Goal: Information Seeking & Learning: Learn about a topic

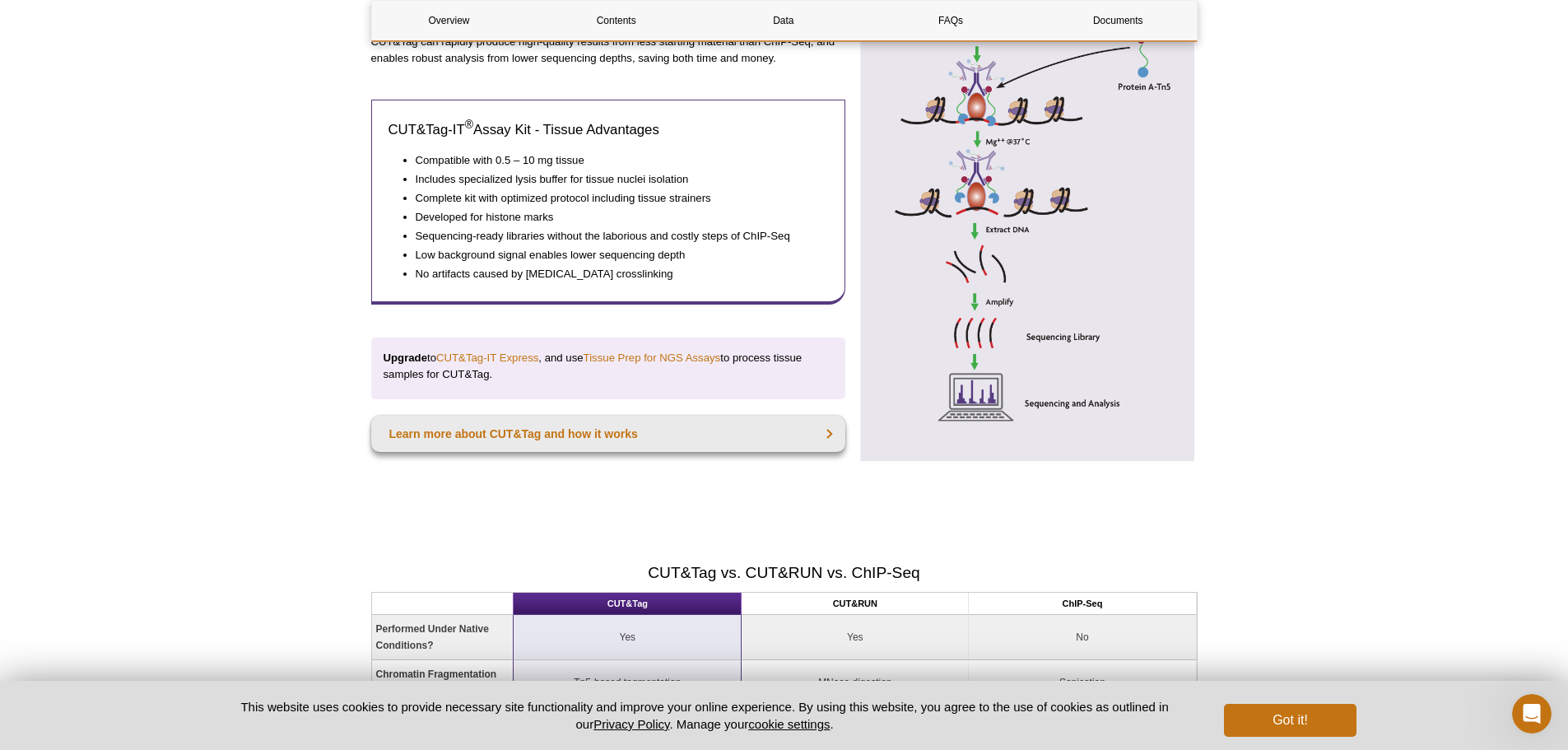
scroll to position [1070, 0]
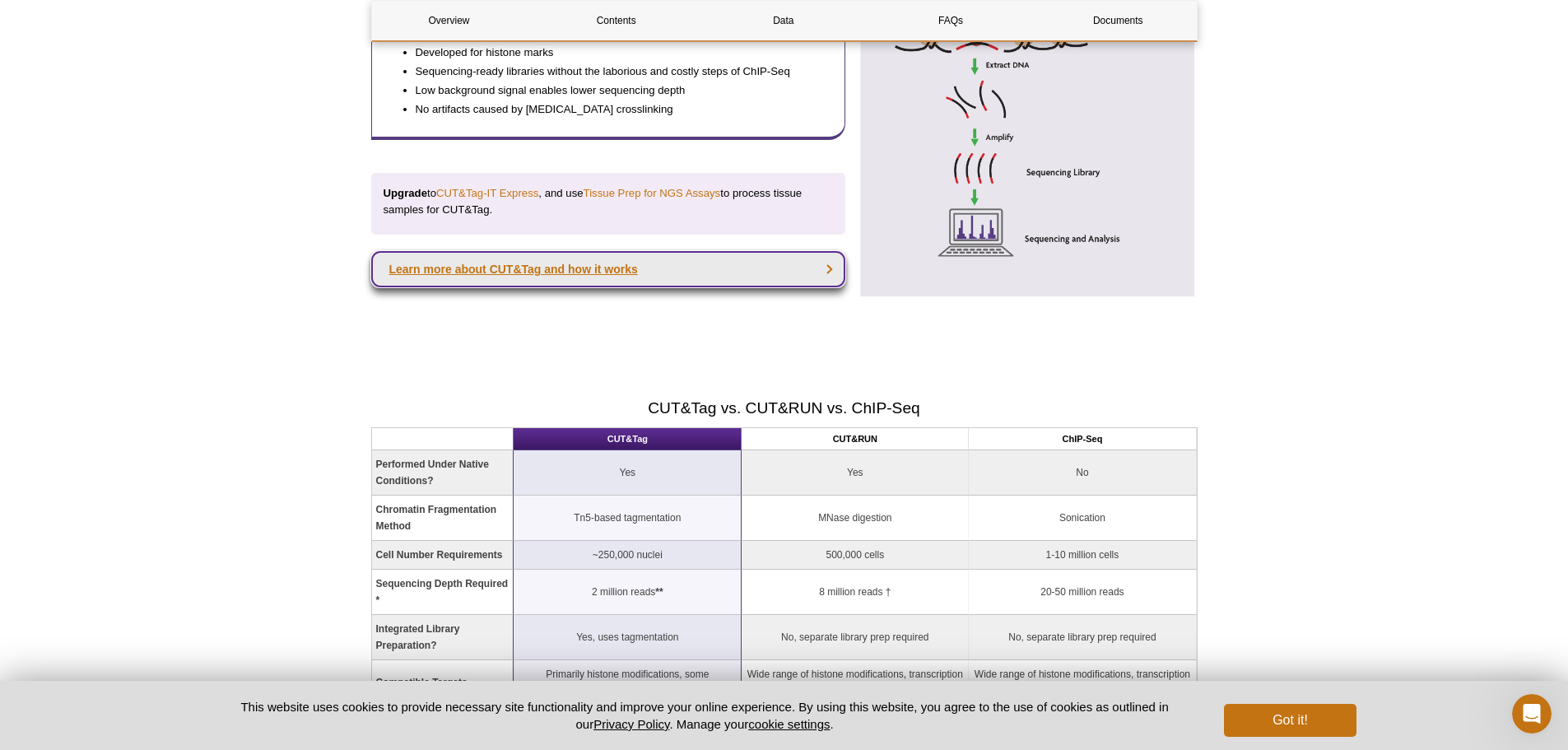
click at [813, 258] on link "Learn more about CUT&Tag and how it works" at bounding box center [608, 269] width 475 height 36
click at [830, 273] on link "Learn more about CUT&Tag and how it works" at bounding box center [608, 269] width 475 height 36
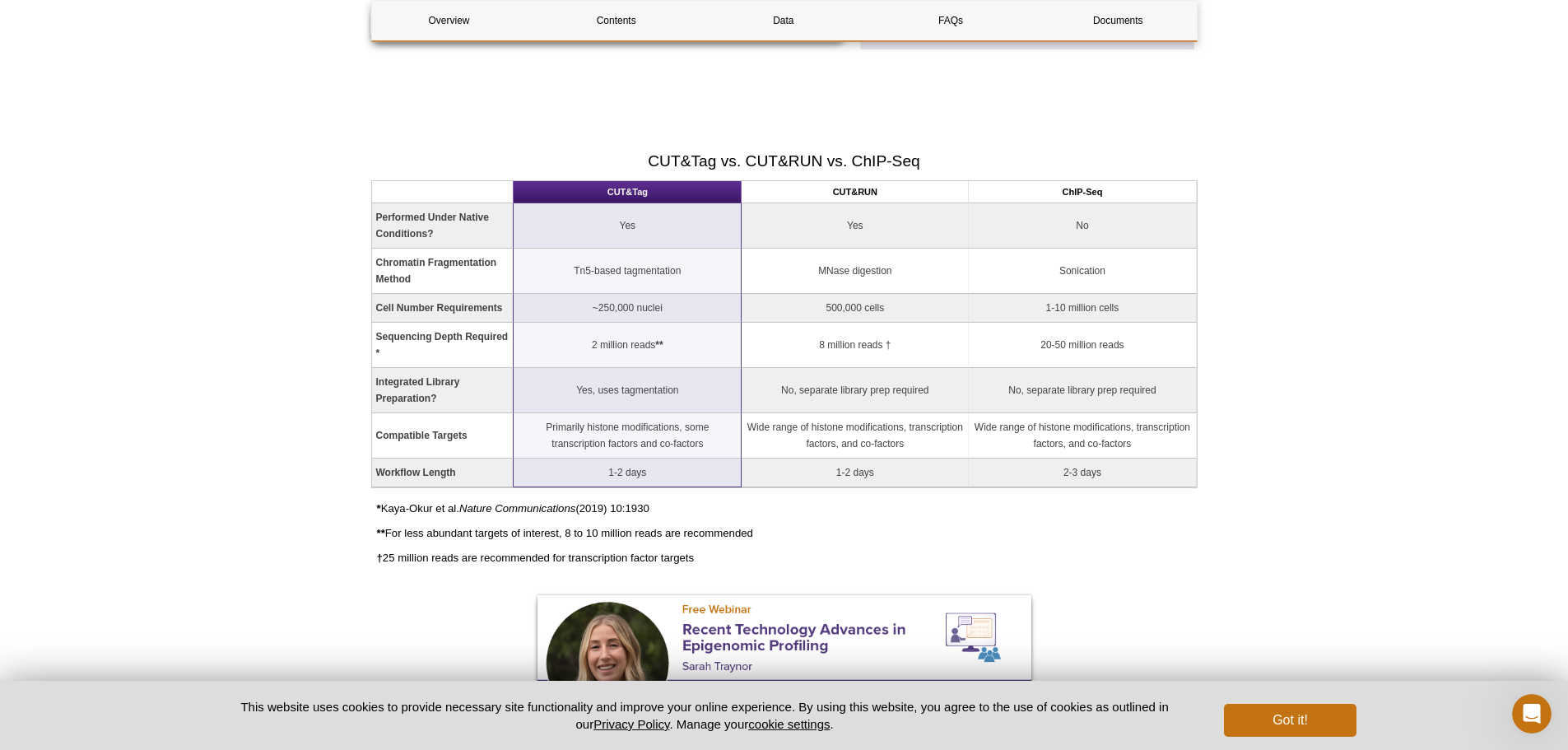
scroll to position [1565, 0]
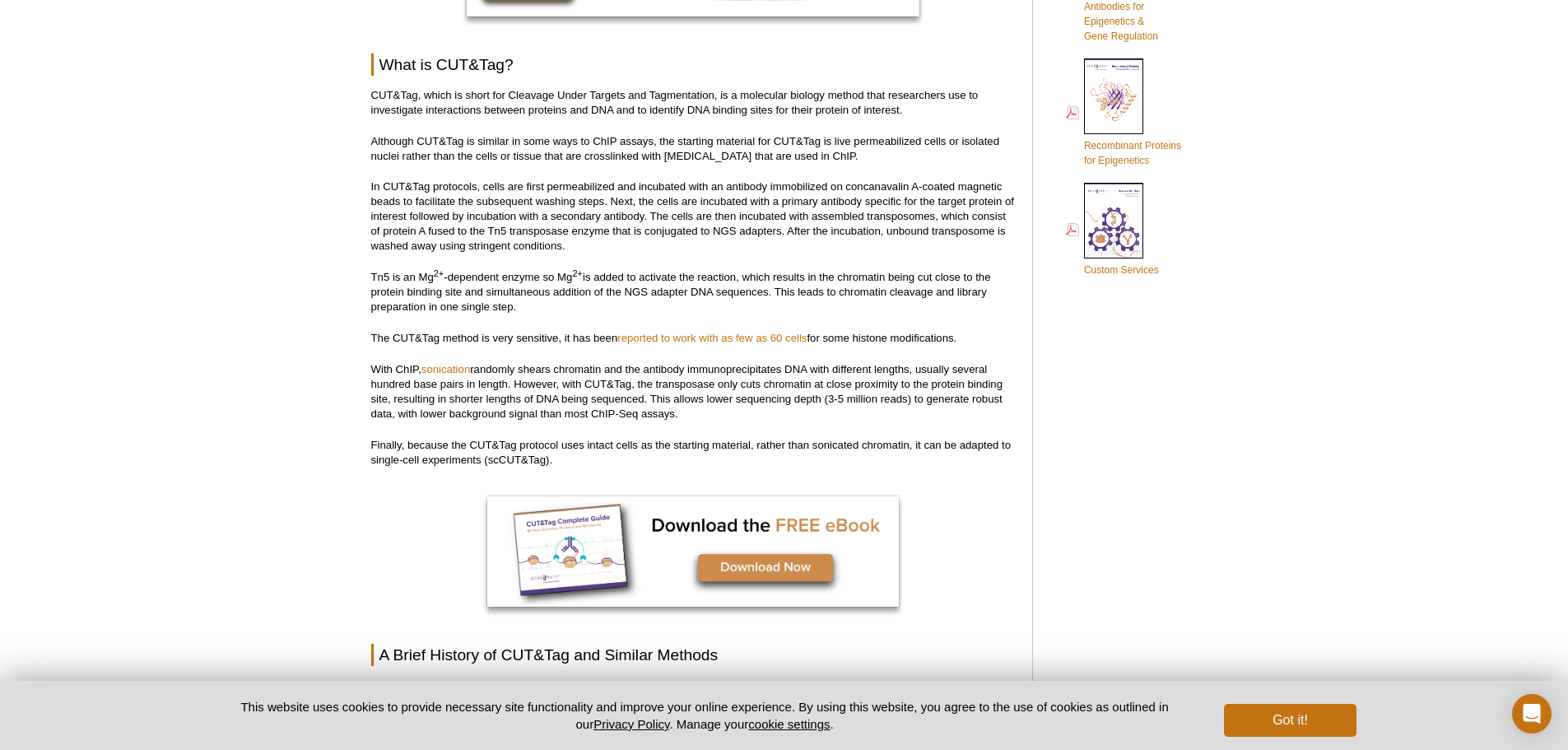
scroll to position [1070, 0]
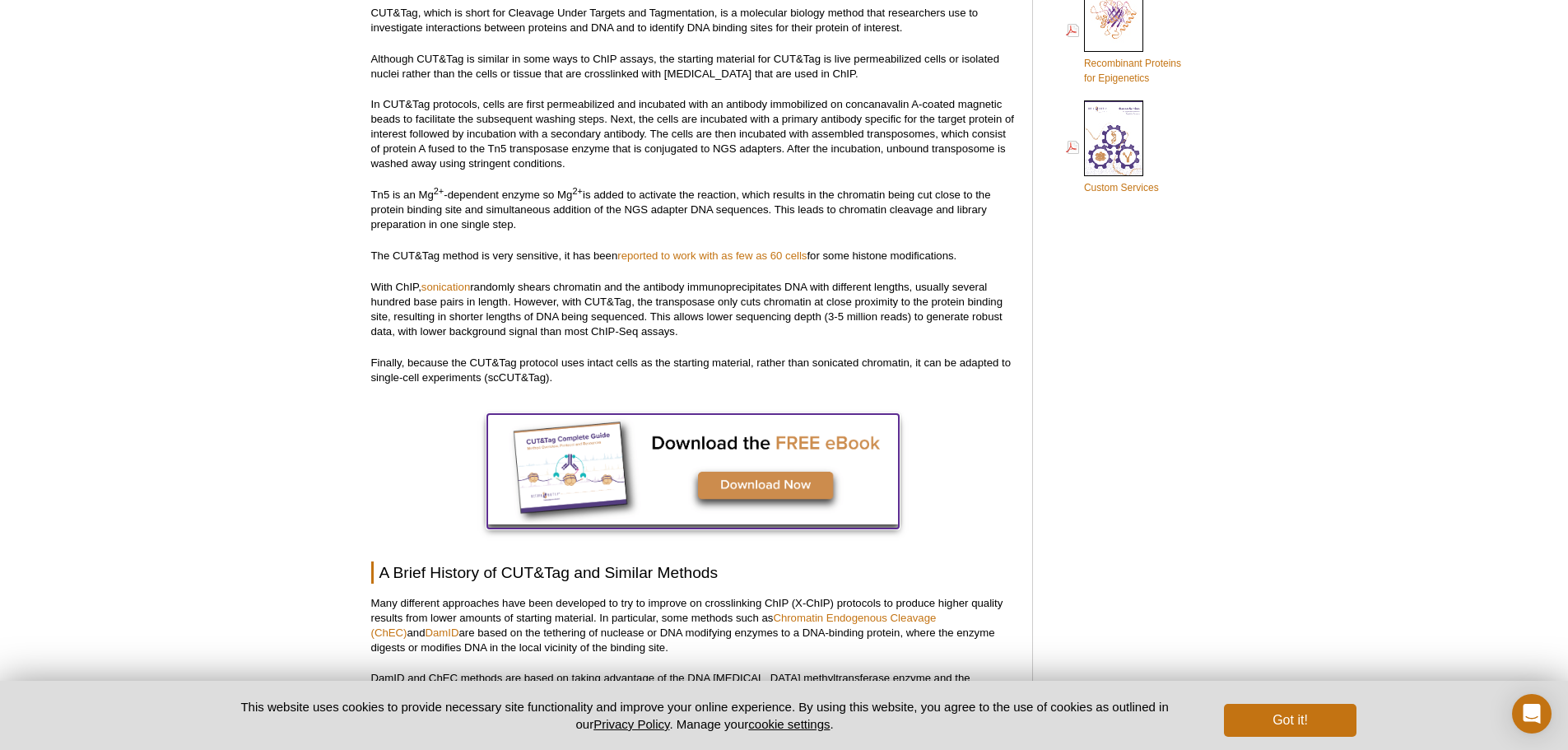
click at [748, 482] on img at bounding box center [693, 469] width 412 height 110
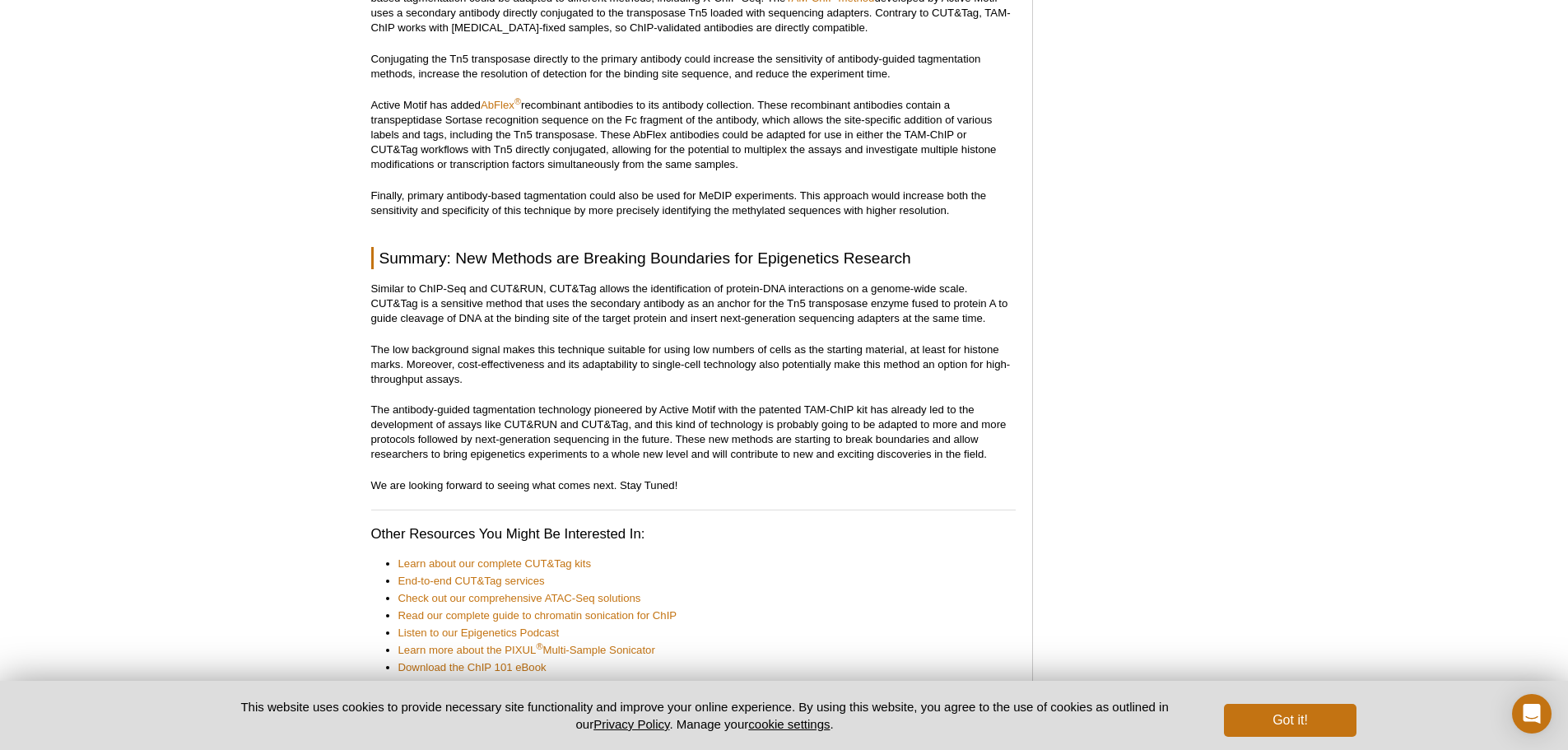
scroll to position [7412, 0]
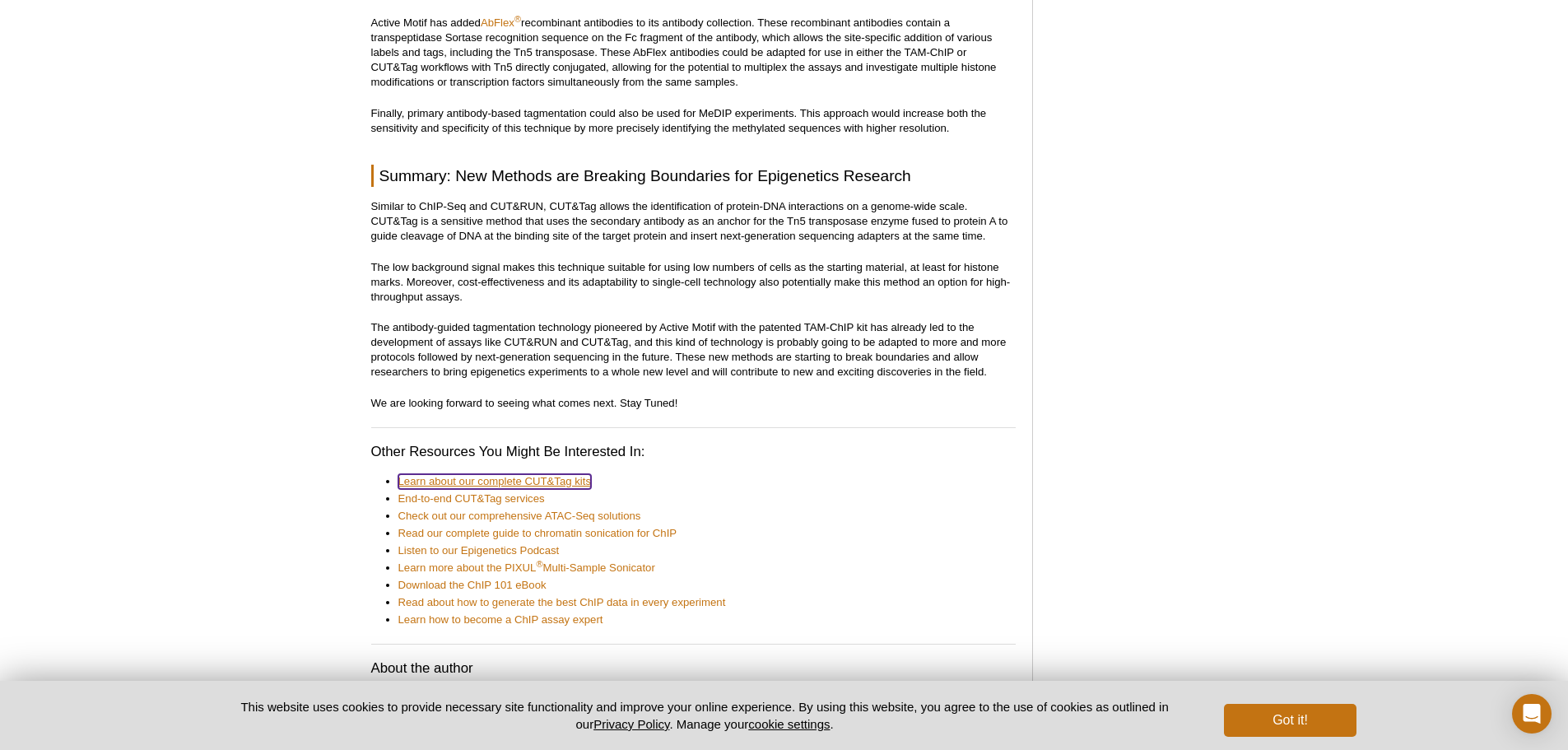
click at [555, 474] on link "Learn about our complete CUT&Tag kits" at bounding box center [494, 481] width 193 height 15
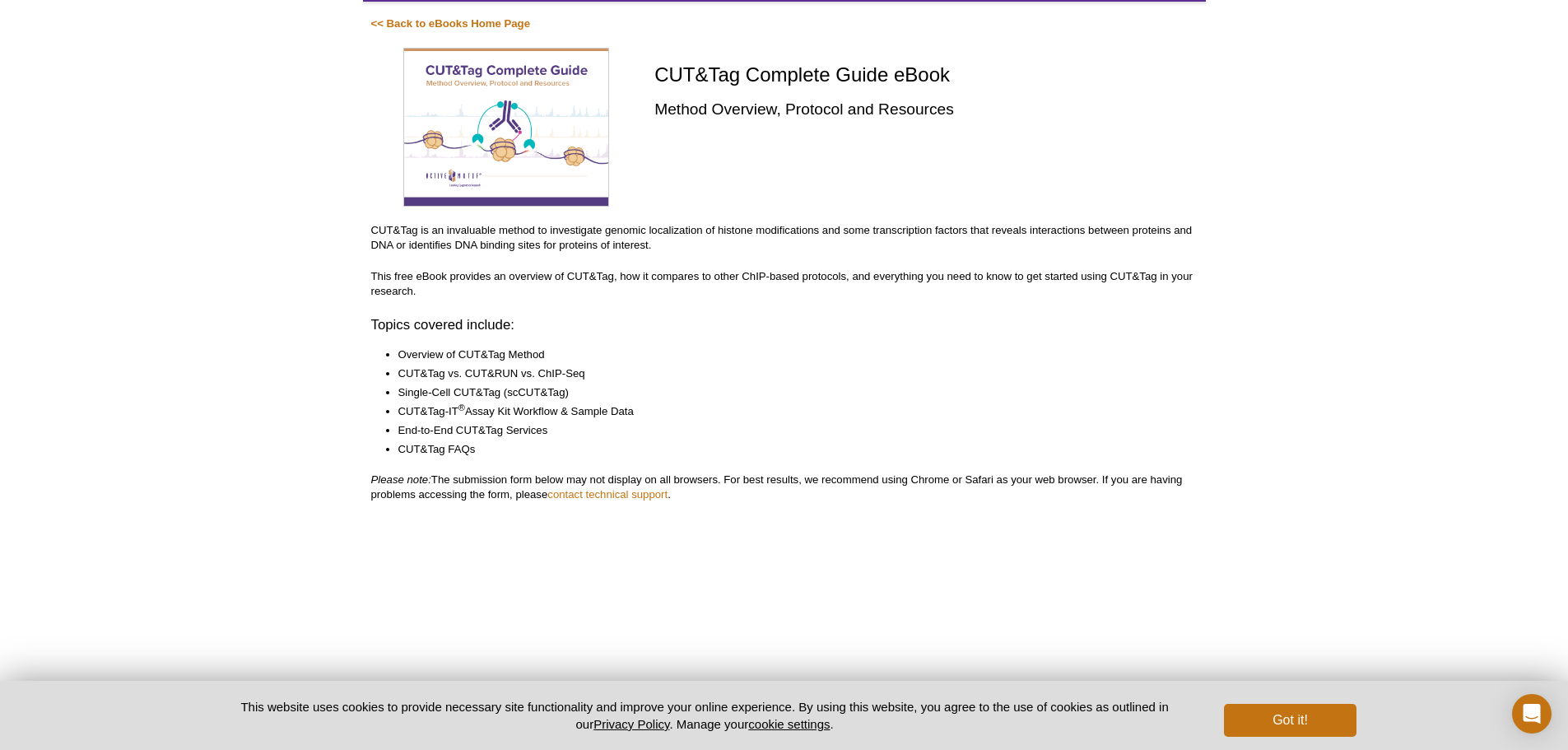
scroll to position [165, 0]
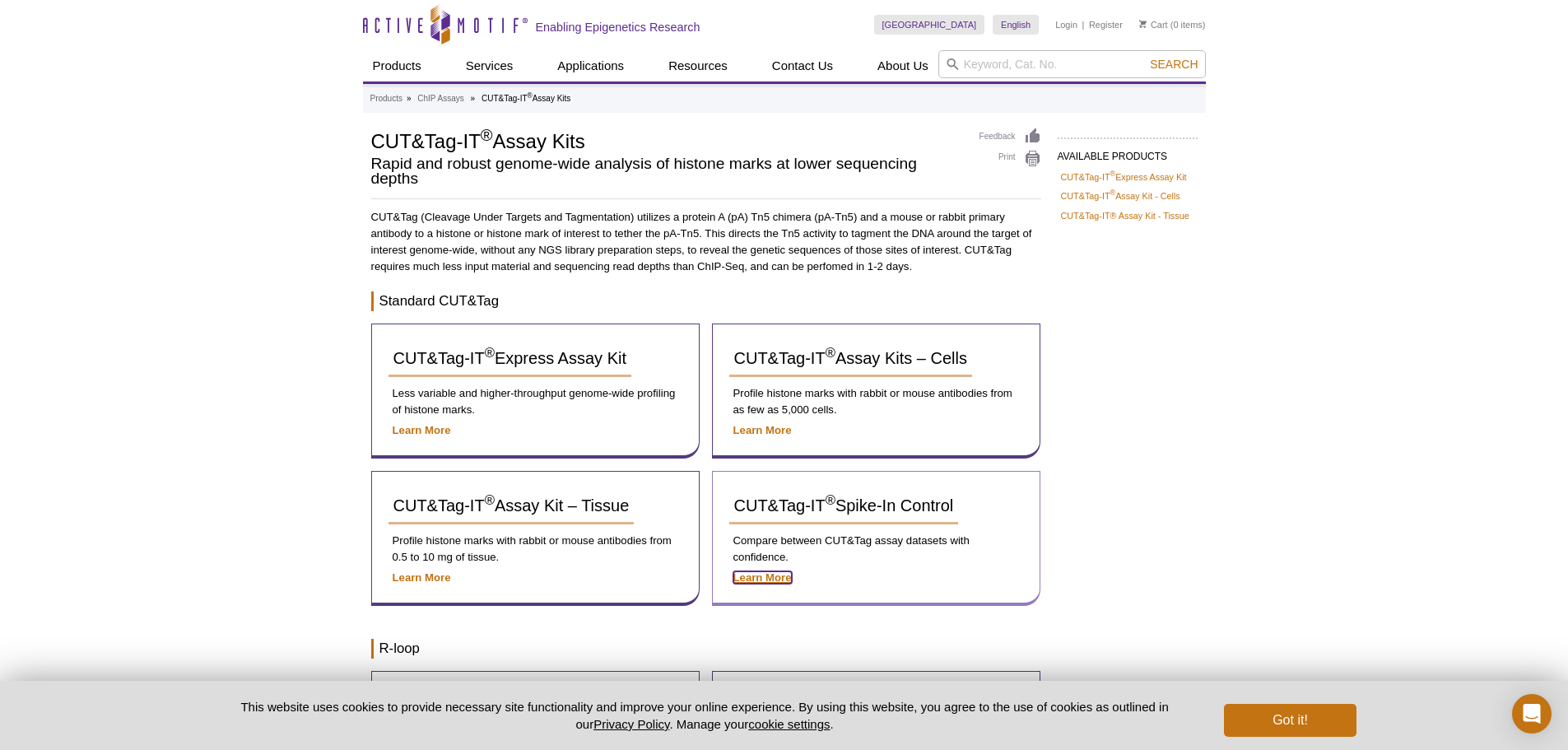
click at [740, 579] on strong "Learn More" at bounding box center [762, 577] width 58 height 12
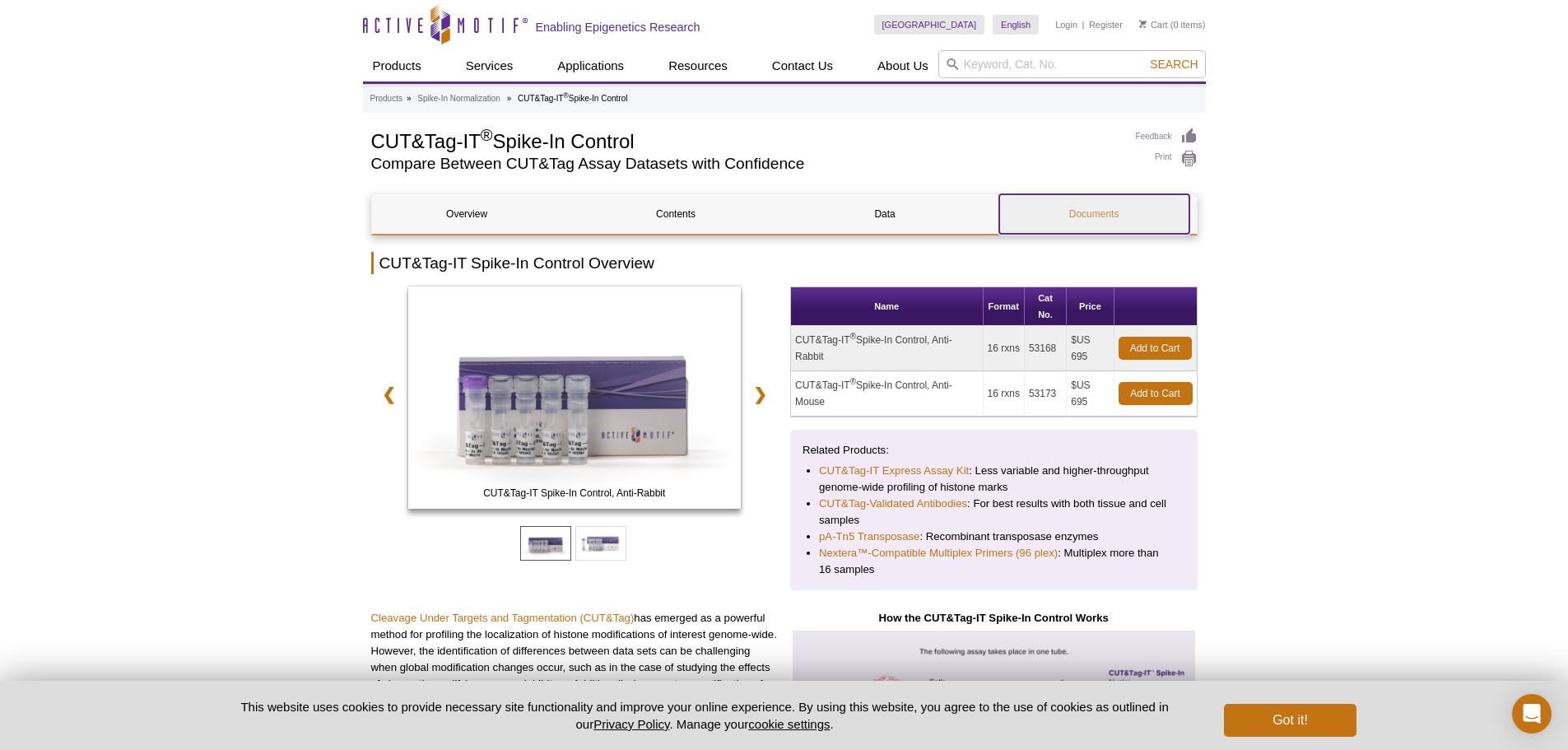
click at [1094, 219] on link "Documents" at bounding box center [1094, 214] width 190 height 40
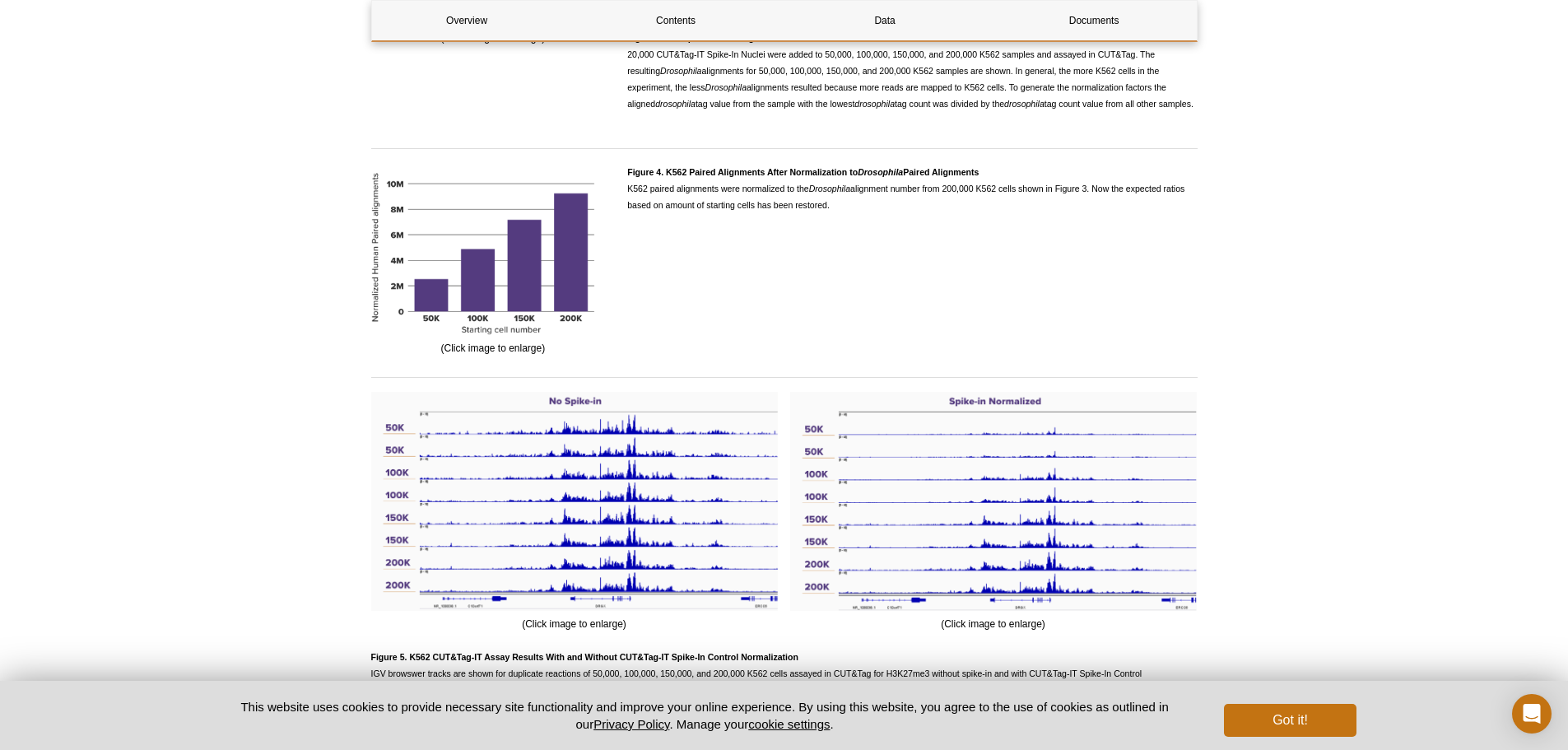
scroll to position [1566, 0]
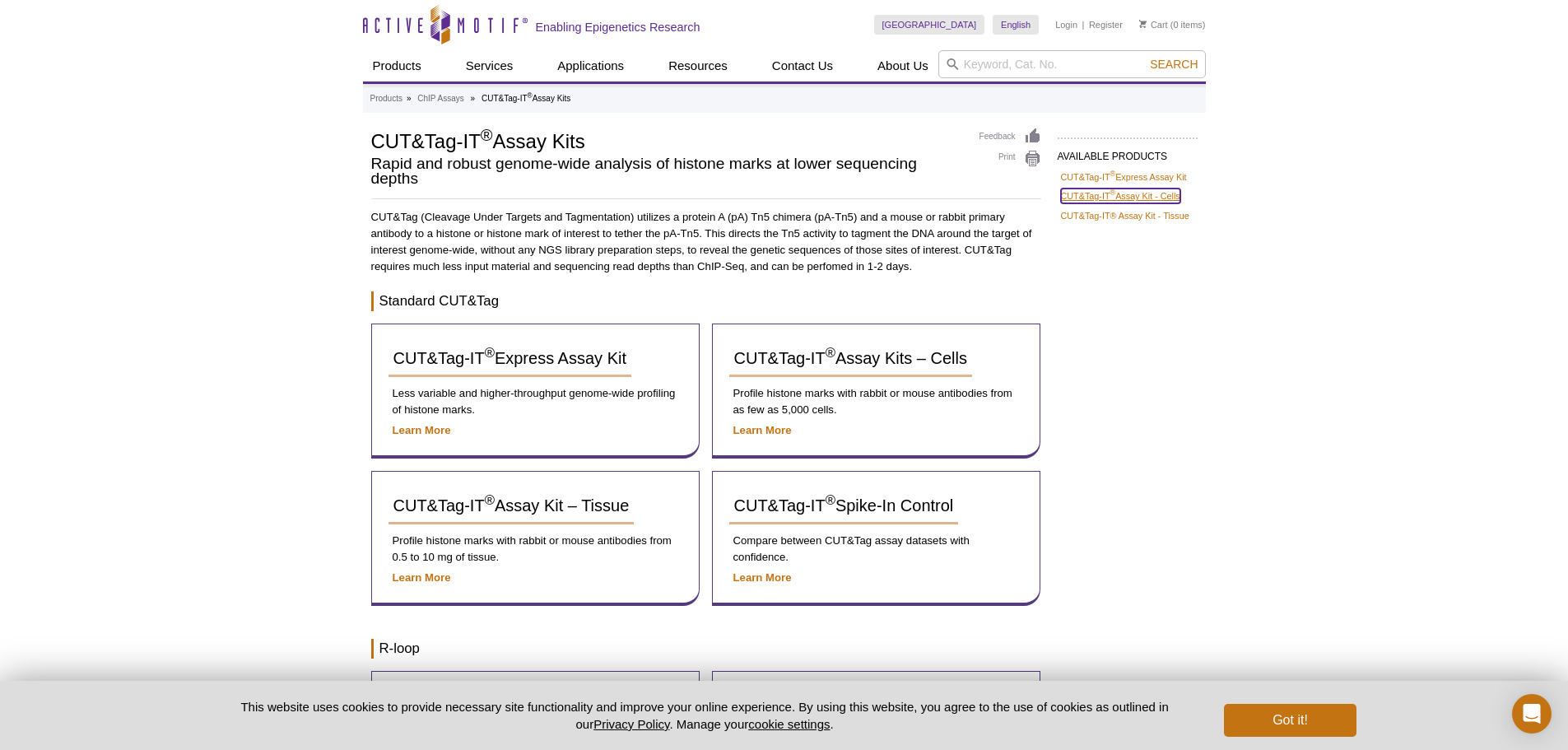
click at [1163, 194] on link "CUT&Tag-IT ® Assay Kit - Cells" at bounding box center [1120, 196] width 119 height 15
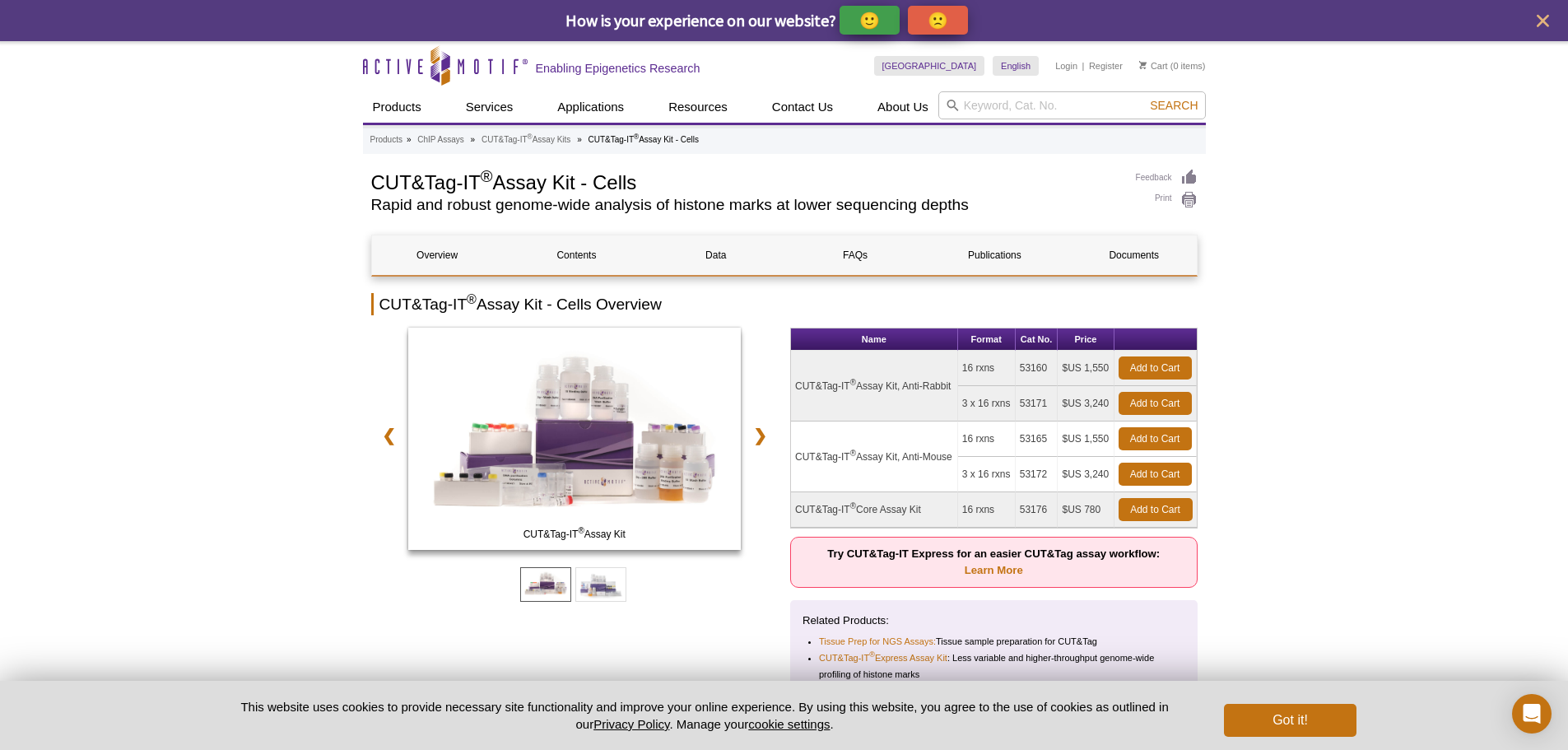
click at [861, 421] on td "CUT&Tag-IT ® Assay Kit, Anti-Rabbit" at bounding box center [875, 386] width 168 height 70
click at [864, 411] on td "CUT&Tag-IT ® Assay Kit, Anti-Rabbit" at bounding box center [875, 386] width 168 height 70
click at [1129, 256] on link "Documents" at bounding box center [1133, 255] width 131 height 40
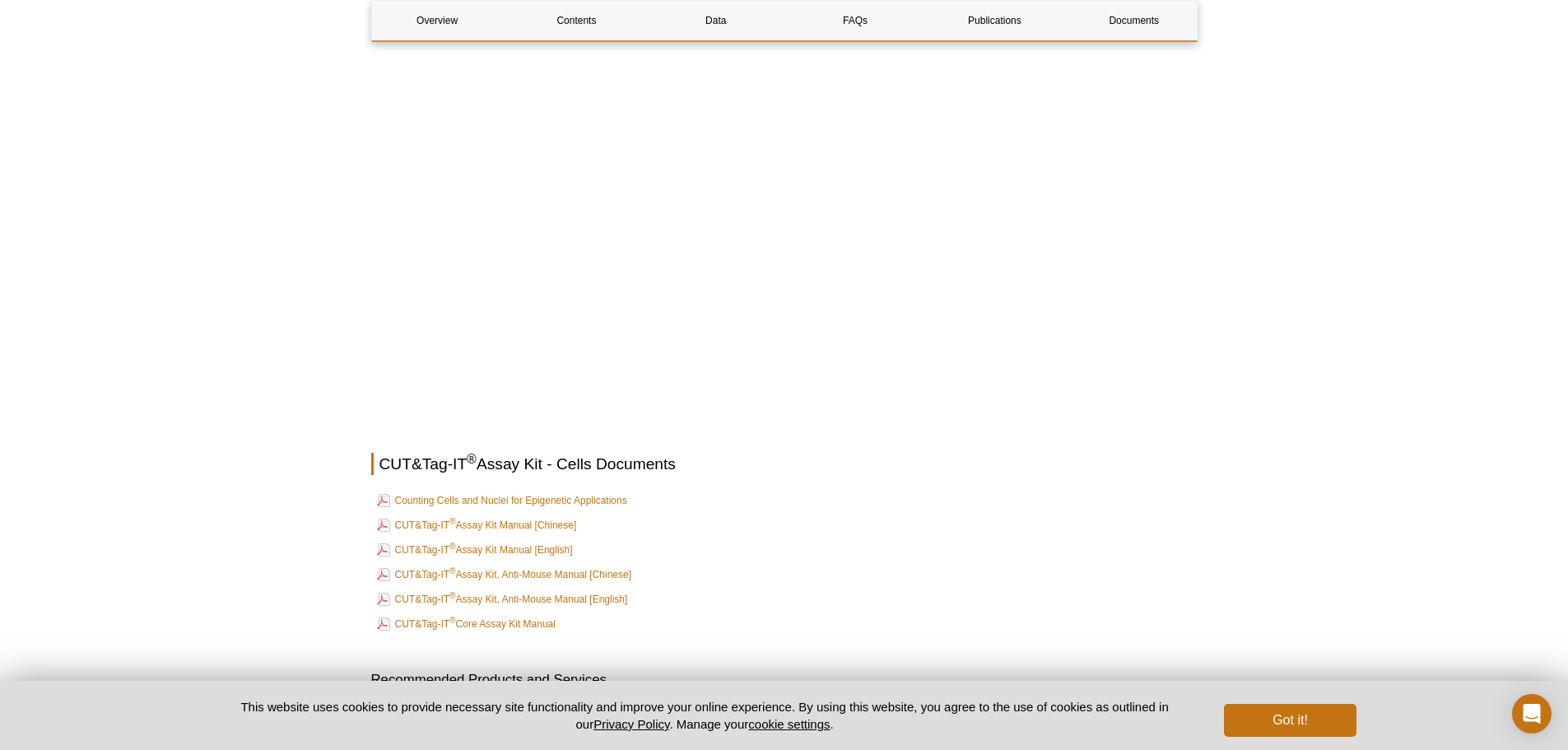
scroll to position [5068, 0]
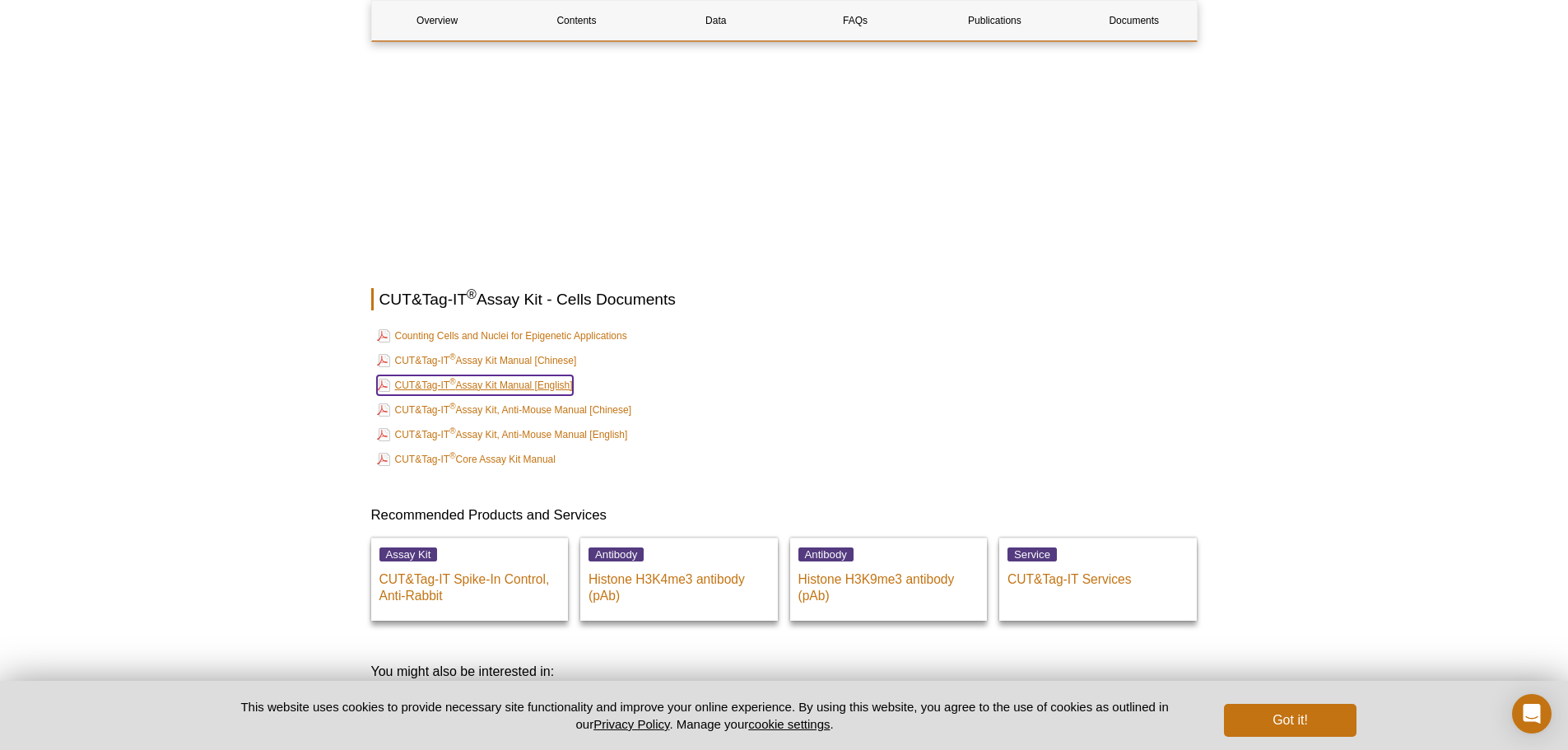
click at [519, 395] on link "CUT&Tag-IT ® Assay Kit Manual [English]" at bounding box center [475, 385] width 196 height 19
